Goal: Information Seeking & Learning: Learn about a topic

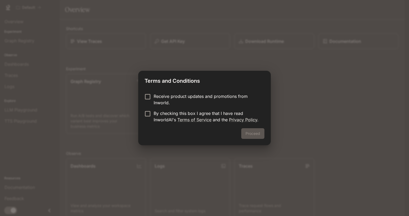
click at [230, 114] on p "By checking this box I agree that I have read InworldAI's Terms of Service and …" at bounding box center [207, 116] width 106 height 13
click at [261, 135] on button "Proceed" at bounding box center [252, 133] width 23 height 11
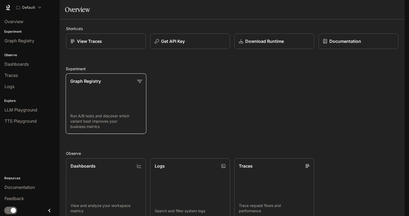
scroll to position [106, 0]
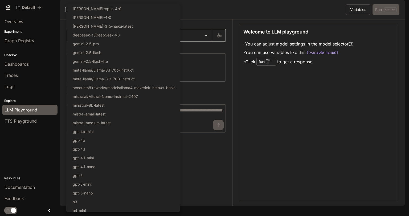
click at [153, 45] on body "Skip to main content Default Documentation Documentation Portal Overview Experi…" at bounding box center [204, 108] width 409 height 216
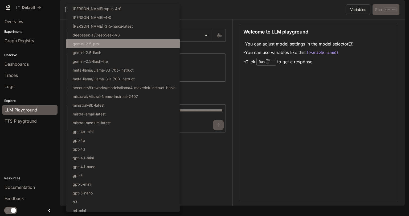
click at [128, 44] on li "gemini-2.5-pro" at bounding box center [122, 43] width 113 height 9
type input "**********"
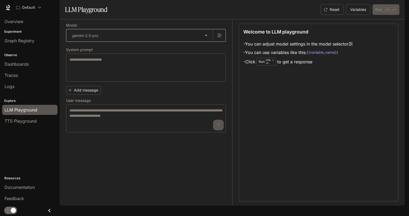
click at [208, 52] on body "**********" at bounding box center [204, 108] width 409 height 216
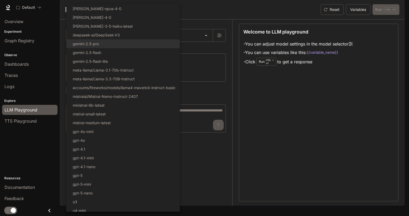
click at [347, 141] on div at bounding box center [204, 108] width 409 height 216
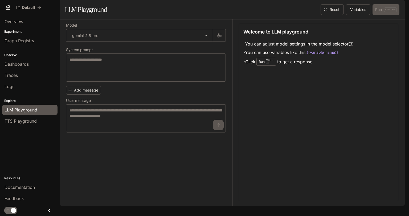
click at [276, 48] on li "- You can adjust model settings in the model selector" at bounding box center [297, 44] width 109 height 9
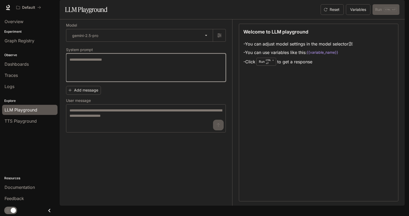
click at [159, 74] on textarea at bounding box center [145, 67] width 153 height 21
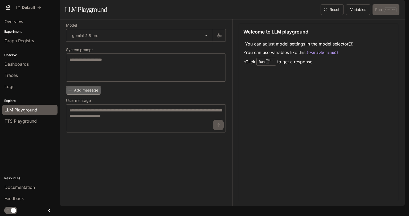
click at [89, 95] on button "Add message" at bounding box center [83, 90] width 35 height 9
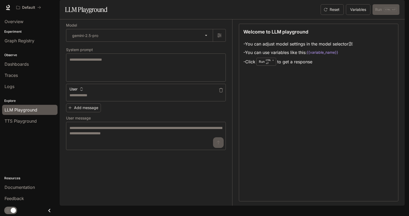
click at [81, 91] on icon "button" at bounding box center [82, 89] width 4 height 4
click at [81, 104] on div at bounding box center [204, 108] width 409 height 216
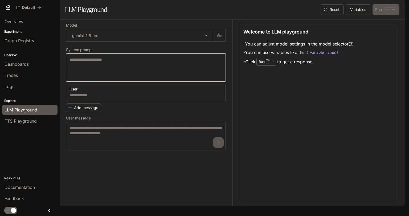
click at [91, 78] on textarea at bounding box center [145, 67] width 153 height 21
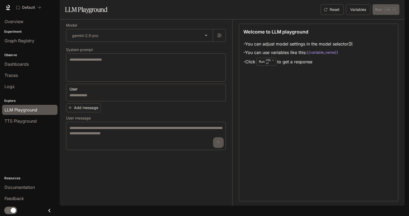
click at [271, 65] on p "CTRL + ⏎" at bounding box center [270, 62] width 8 height 6
click at [352, 46] on icon at bounding box center [350, 44] width 4 height 4
click at [29, 120] on span "TTS Playground" at bounding box center [21, 121] width 32 height 6
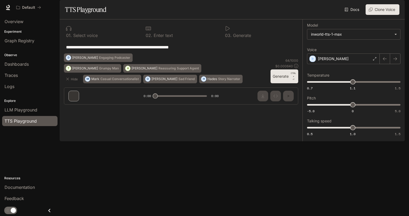
click at [287, 109] on div "**********" at bounding box center [181, 63] width 243 height 89
drag, startPoint x: 201, startPoint y: 63, endPoint x: 27, endPoint y: 61, distance: 174.4
click at [60, 61] on main "**********" at bounding box center [232, 70] width 345 height 141
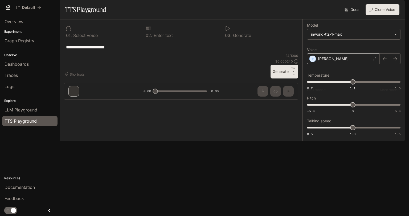
type textarea "**********"
click at [354, 64] on div "Alex" at bounding box center [343, 59] width 73 height 11
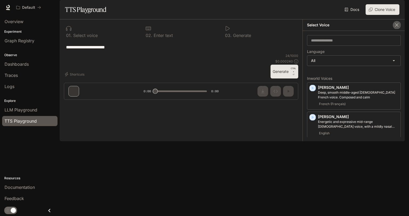
click at [395, 27] on icon "button" at bounding box center [396, 24] width 3 height 3
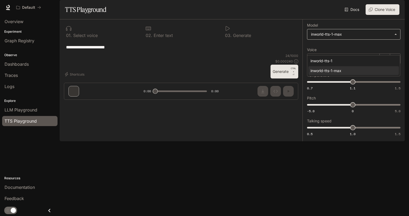
click at [330, 53] on body "**********" at bounding box center [204, 108] width 409 height 216
click at [332, 50] on div at bounding box center [204, 108] width 409 height 216
click at [283, 79] on button "Generate CTRL + ⏎" at bounding box center [284, 72] width 28 height 14
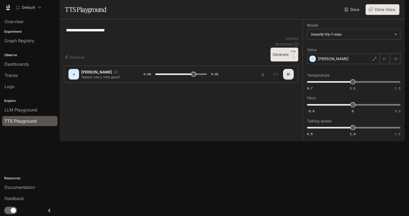
type input "*"
type input "***"
drag, startPoint x: 352, startPoint y: 140, endPoint x: 335, endPoint y: 139, distance: 17.6
click at [335, 130] on span "0.8" at bounding box center [334, 127] width 5 height 5
type input "****"
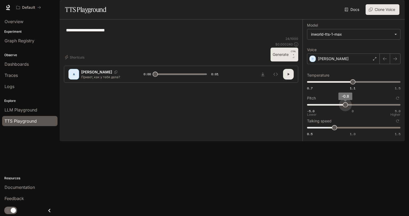
drag, startPoint x: 354, startPoint y: 117, endPoint x: 345, endPoint y: 117, distance: 9.3
click at [345, 108] on span "-0.8" at bounding box center [345, 104] width 5 height 5
type input "****"
click at [356, 85] on span "1.13" at bounding box center [355, 81] width 5 height 5
type input "****"
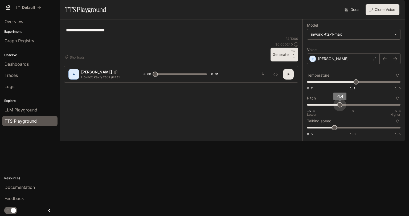
drag, startPoint x: 342, startPoint y: 116, endPoint x: 338, endPoint y: 117, distance: 4.8
click at [338, 108] on span "-1.4" at bounding box center [339, 104] width 5 height 5
click at [291, 80] on button "button" at bounding box center [288, 74] width 11 height 11
click at [283, 61] on button "Generate CTRL + ⏎" at bounding box center [284, 55] width 28 height 14
type input "*"
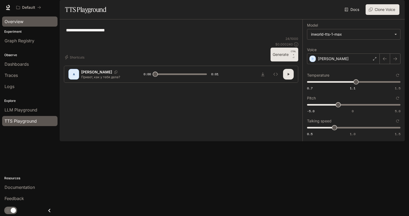
click at [20, 23] on span "Overview" at bounding box center [14, 21] width 19 height 6
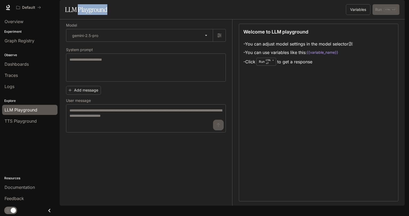
drag, startPoint x: 112, startPoint y: 24, endPoint x: 78, endPoint y: 23, distance: 34.1
click at [78, 15] on div "LLM Playground" at bounding box center [148, 9] width 166 height 11
copy h1 "Playground"
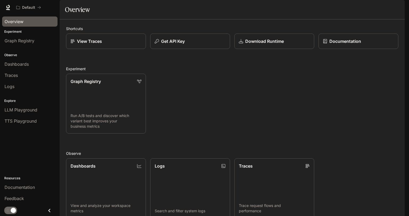
click at [23, 20] on div "Overview" at bounding box center [30, 21] width 51 height 6
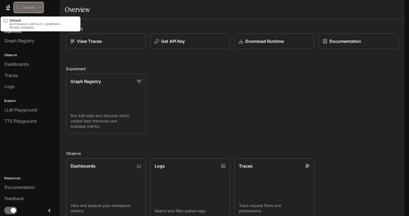
click at [39, 7] on icon "All workspaces" at bounding box center [39, 8] width 4 height 4
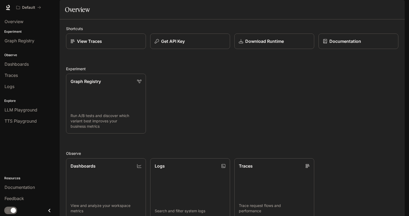
click at [376, 5] on span "Documentation" at bounding box center [372, 7] width 26 height 7
click at [134, 44] on div "View Traces" at bounding box center [106, 41] width 72 height 6
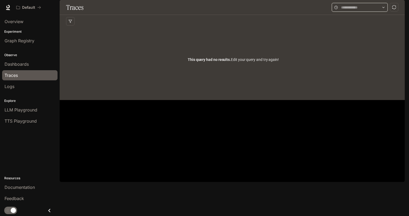
click at [344, 10] on input "text" at bounding box center [359, 8] width 37 height 6
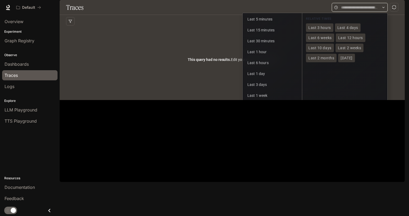
click at [347, 10] on input "text" at bounding box center [359, 8] width 37 height 6
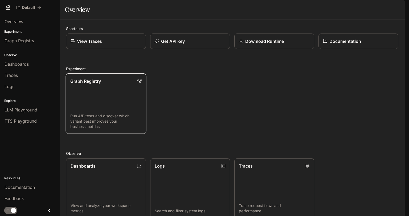
click at [114, 107] on link "Graph Registry Run A/B tests and discover which variant best improves your busi…" at bounding box center [106, 103] width 81 height 60
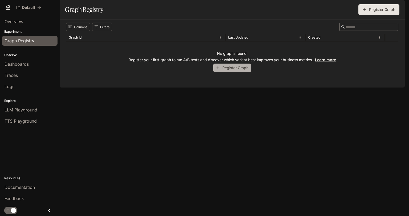
click at [244, 72] on button "Register Graph" at bounding box center [232, 68] width 38 height 9
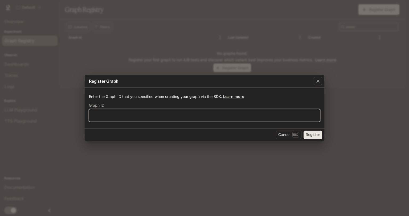
click at [133, 115] on input "text" at bounding box center [204, 115] width 231 height 5
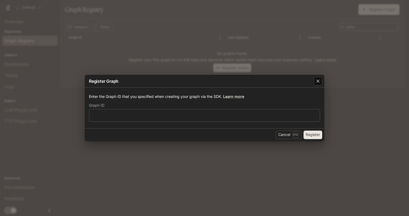
click at [319, 78] on div "button" at bounding box center [318, 81] width 9 height 9
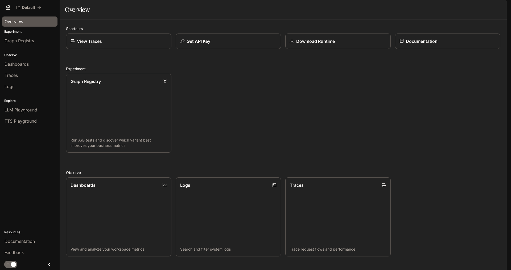
click at [17, 22] on span "Overview" at bounding box center [14, 21] width 19 height 6
click at [7, 9] on icon at bounding box center [7, 7] width 5 height 5
click at [501, 6] on img "button" at bounding box center [499, 7] width 7 height 7
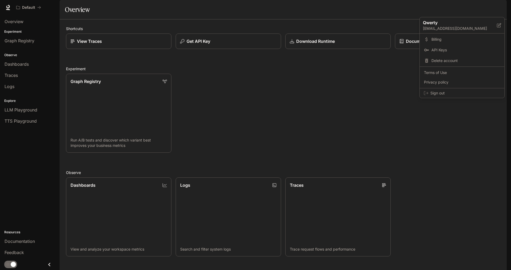
click at [23, 110] on div at bounding box center [255, 135] width 511 height 270
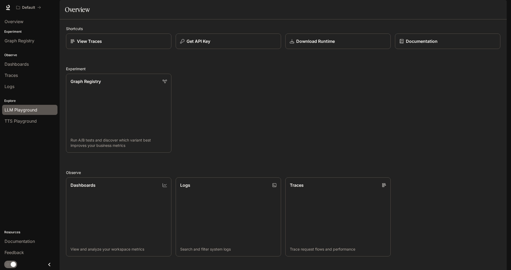
click at [22, 109] on span "LLM Playground" at bounding box center [21, 110] width 33 height 6
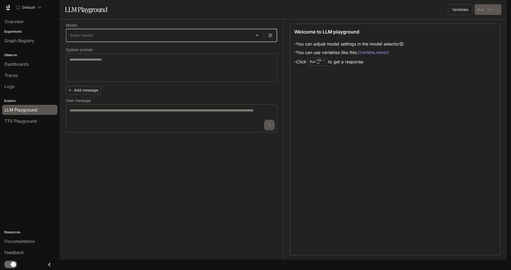
click at [271, 42] on button "button" at bounding box center [270, 35] width 13 height 13
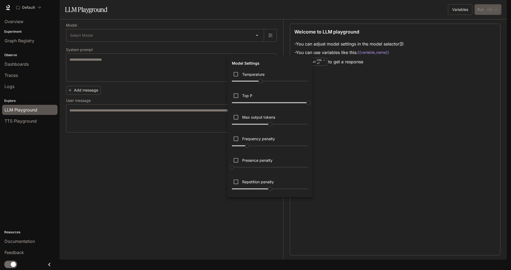
click at [276, 39] on div at bounding box center [255, 135] width 511 height 270
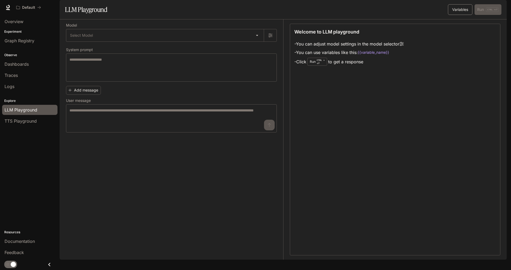
click at [462, 15] on button "Variables" at bounding box center [460, 9] width 24 height 11
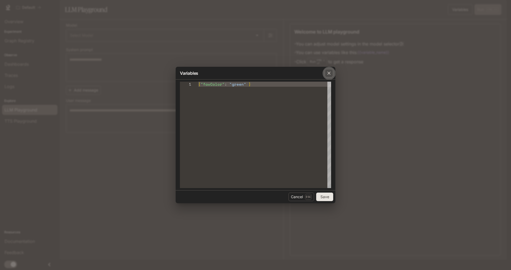
click at [328, 72] on icon "button" at bounding box center [328, 73] width 5 height 5
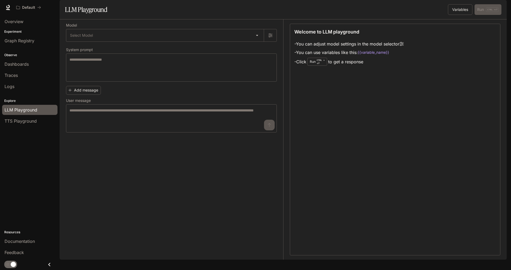
click at [476, 13] on div "Default Documentation Documentation" at bounding box center [255, 7] width 511 height 15
click at [478, 10] on span "Documentation" at bounding box center [475, 7] width 26 height 7
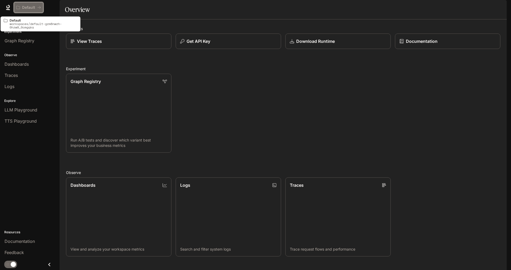
click at [32, 6] on p "Default" at bounding box center [28, 7] width 13 height 5
click at [42, 5] on button "Default" at bounding box center [29, 7] width 30 height 11
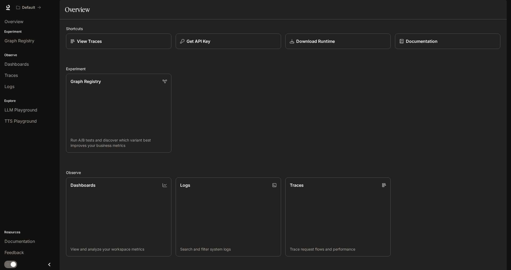
click at [51, 264] on icon "Close drawer" at bounding box center [49, 264] width 7 height 7
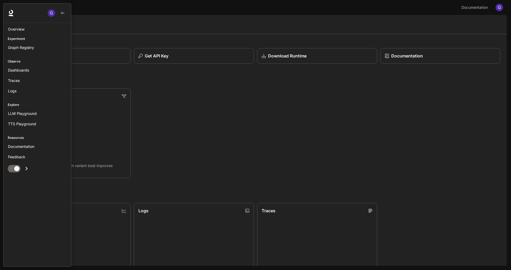
click at [26, 168] on icon "Open drawer" at bounding box center [27, 169] width 2 height 4
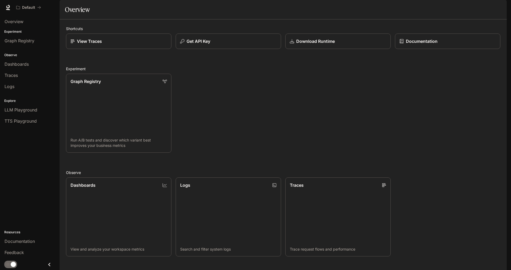
click at [498, 6] on img "button" at bounding box center [499, 7] width 7 height 7
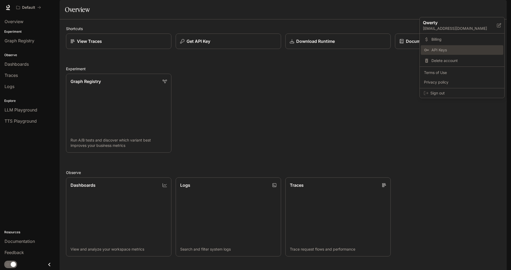
click at [454, 50] on span "API Keys" at bounding box center [466, 49] width 69 height 5
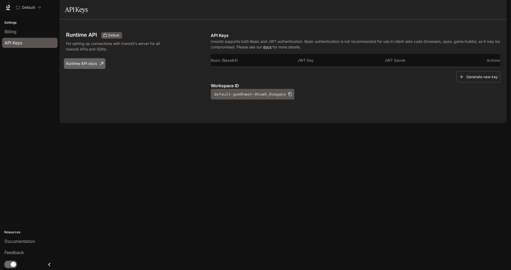
click at [95, 69] on link "Runtime API docs" at bounding box center [85, 63] width 42 height 11
